Goal: Task Accomplishment & Management: Manage account settings

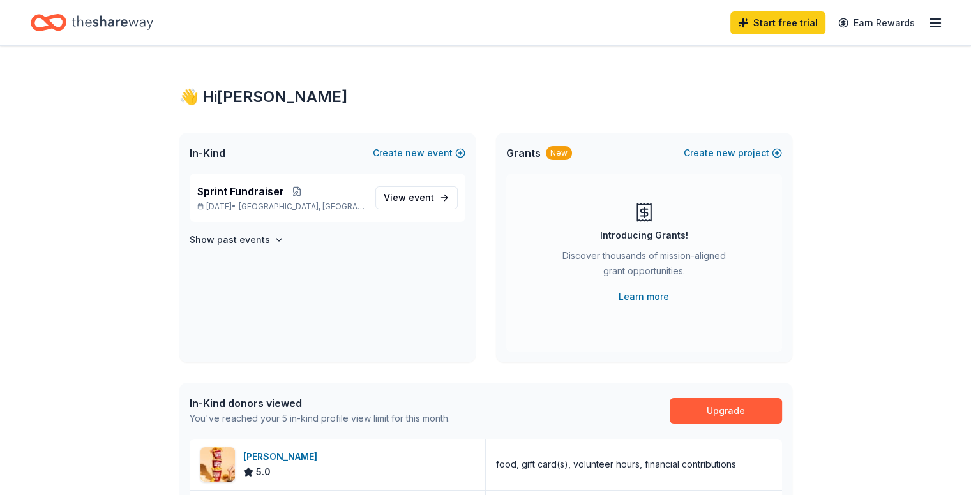
click at [928, 27] on icon "button" at bounding box center [935, 22] width 15 height 15
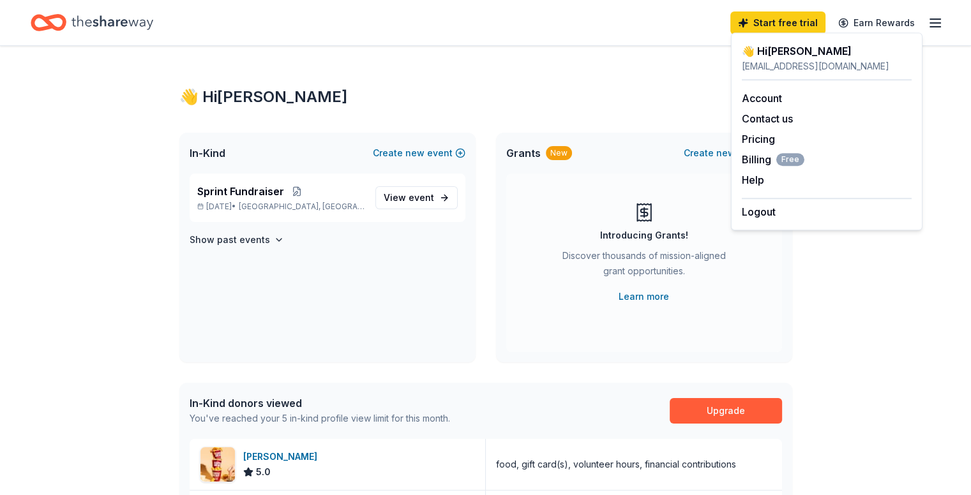
click at [439, 294] on div "Sprint Fundraiser [DATE] • [GEOGRAPHIC_DATA], [GEOGRAPHIC_DATA] View event Show…" at bounding box center [327, 268] width 296 height 189
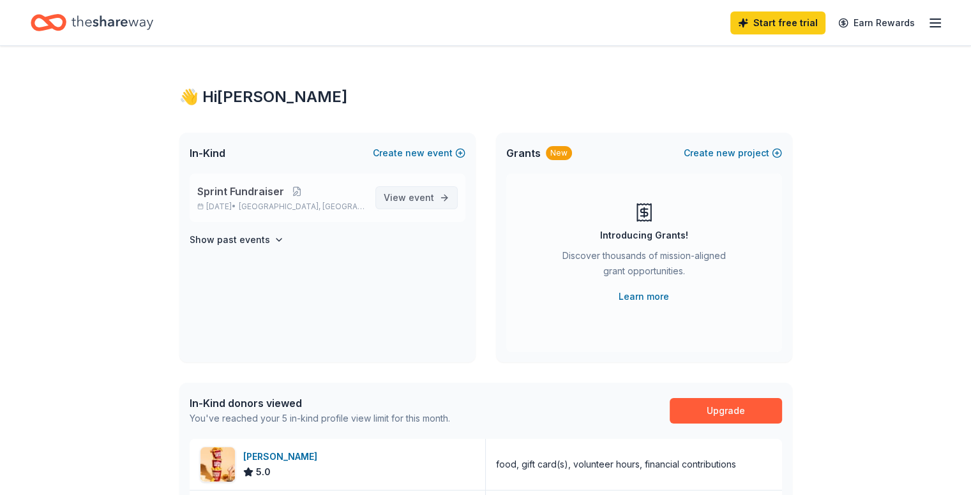
click at [429, 195] on span "event" at bounding box center [422, 197] width 26 height 11
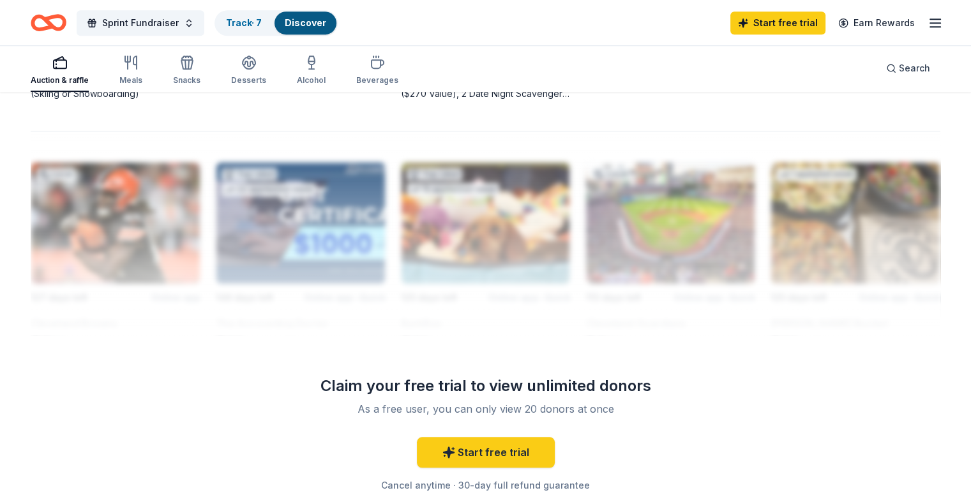
scroll to position [1090, 0]
click at [930, 27] on line "button" at bounding box center [935, 27] width 10 height 0
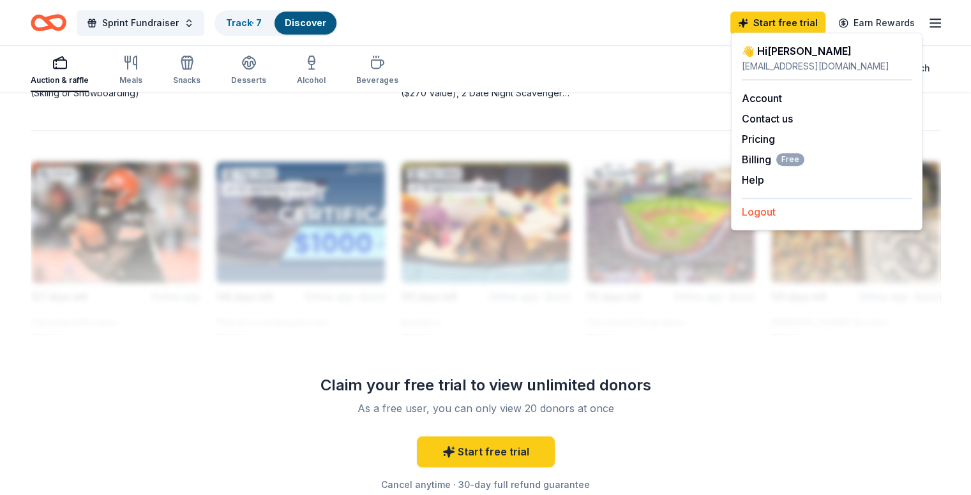
click at [764, 212] on button "Logout" at bounding box center [759, 211] width 34 height 15
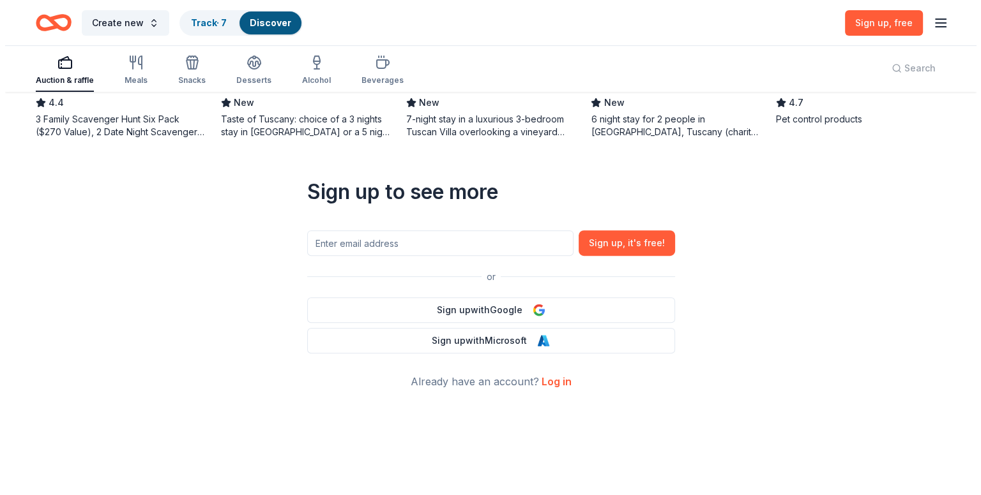
scroll to position [0, 0]
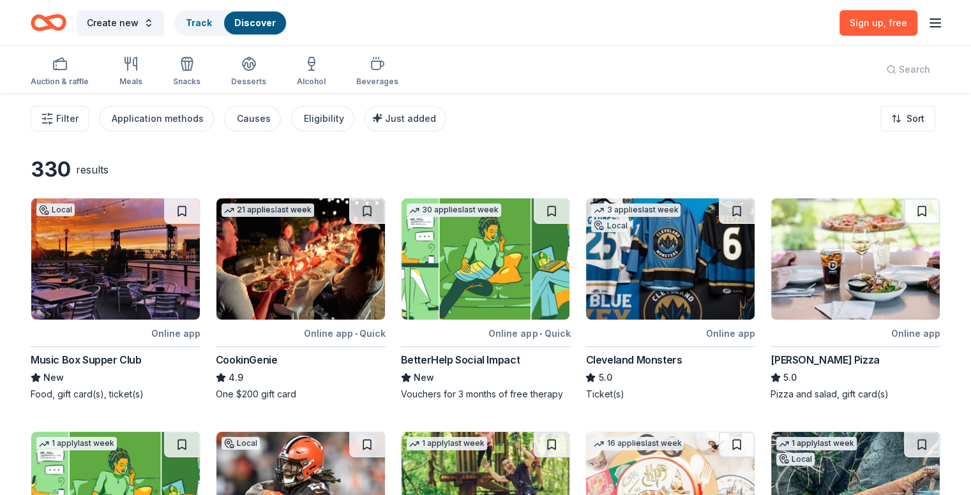
click at [930, 23] on line "button" at bounding box center [935, 23] width 10 height 0
click at [756, 119] on button "Log in" at bounding box center [756, 123] width 29 height 15
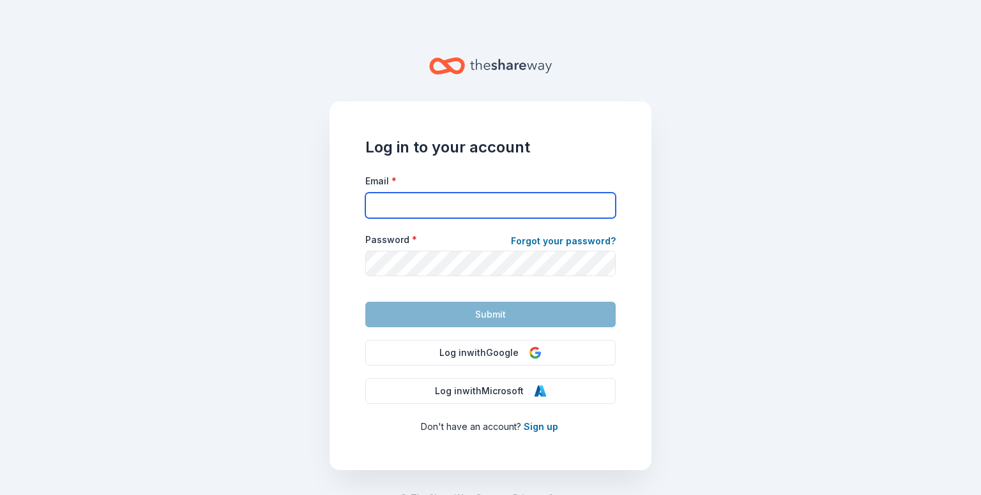
click at [530, 211] on input "Email *" at bounding box center [490, 206] width 250 height 26
type input "[EMAIL_ADDRESS][DOMAIN_NAME]"
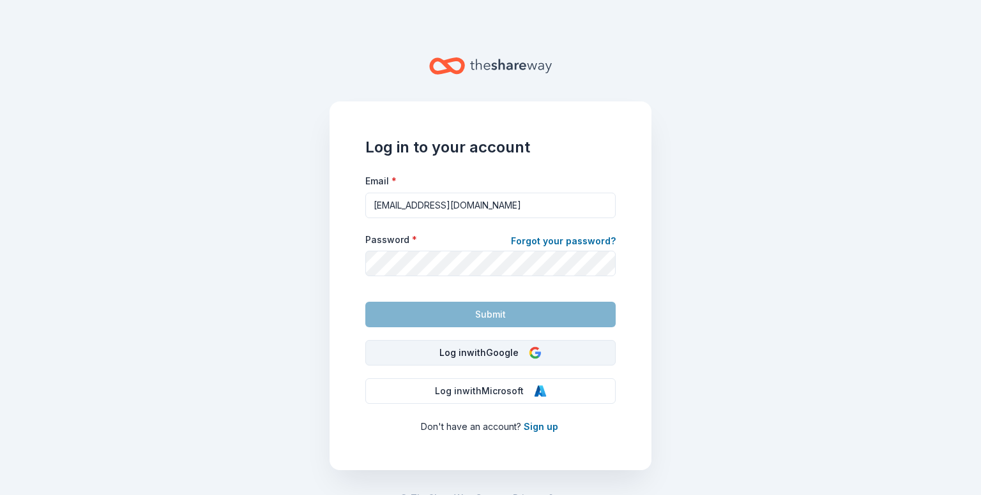
click at [498, 352] on button "Log in with Google" at bounding box center [490, 353] width 250 height 26
